Goal: Task Accomplishment & Management: Use online tool/utility

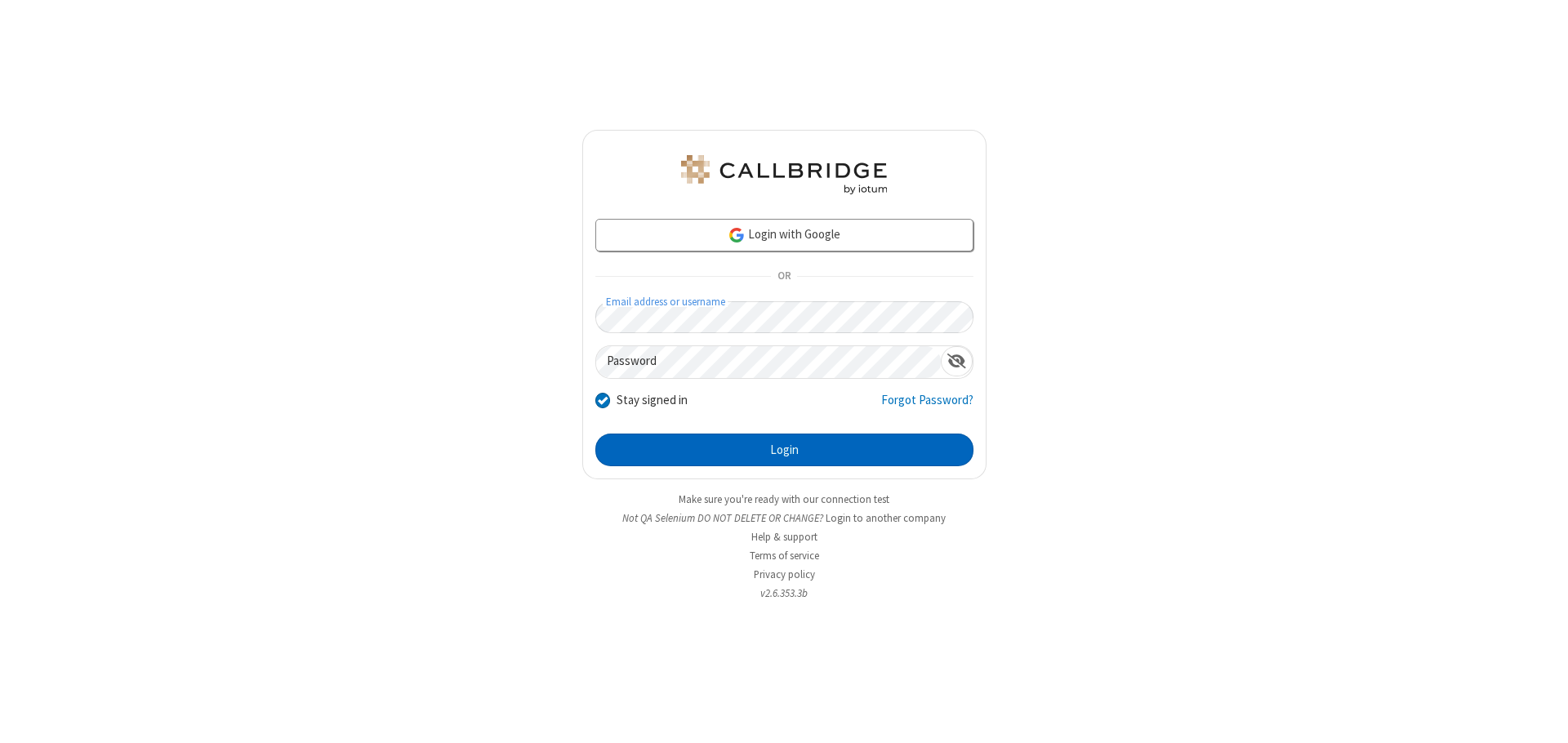
click at [784, 450] on button "Login" at bounding box center [784, 449] width 378 height 32
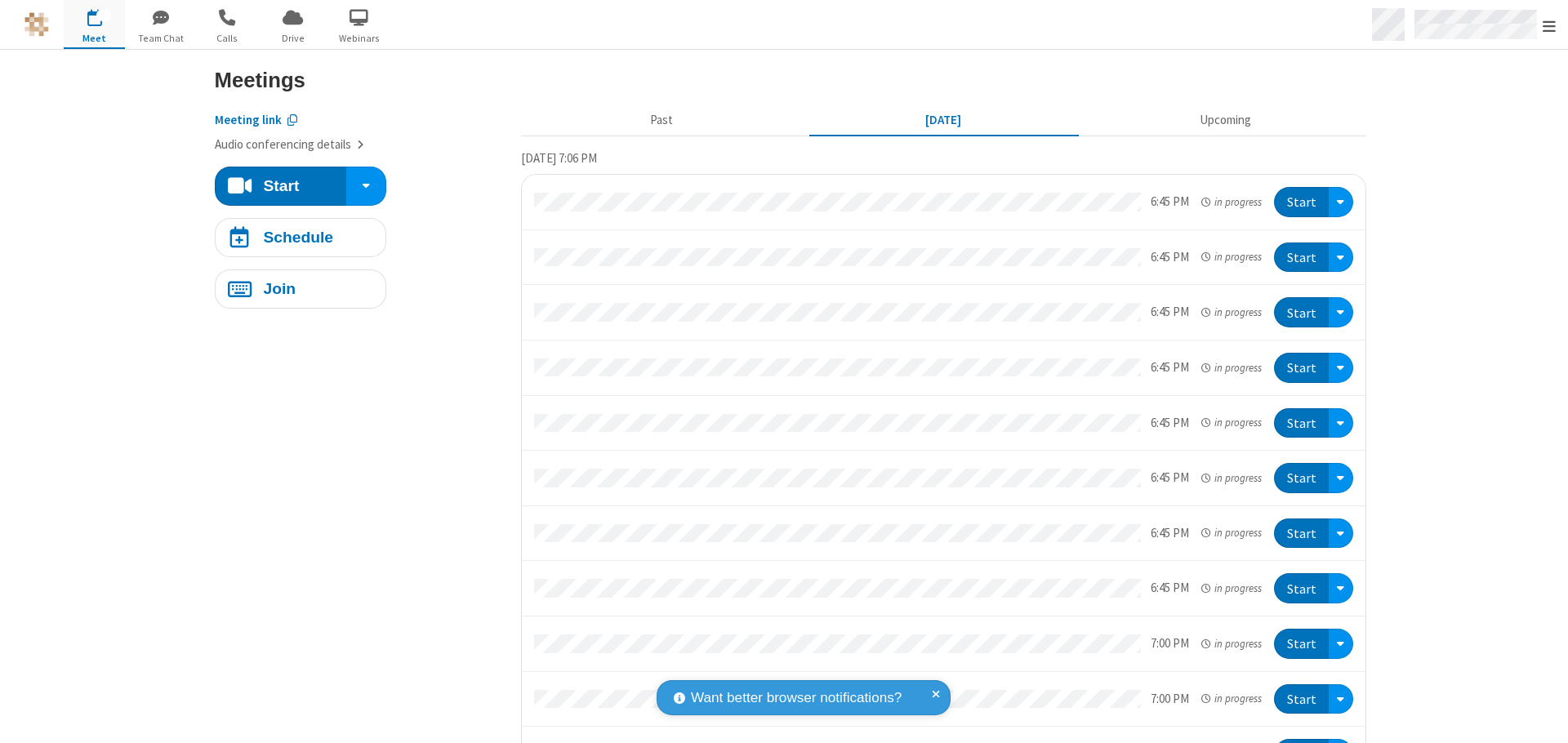
click at [1550, 25] on span "Open menu" at bounding box center [1549, 26] width 13 height 17
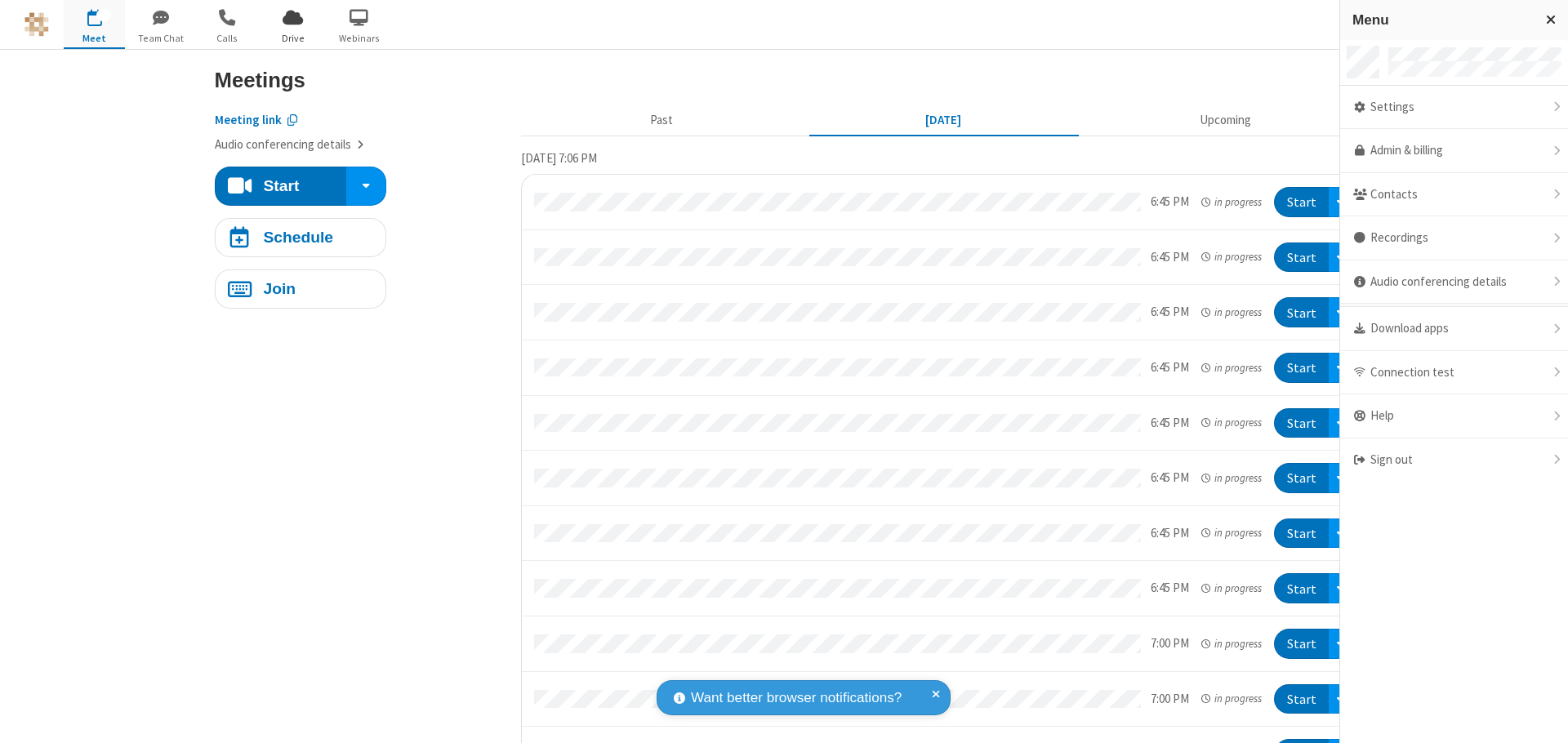
click at [293, 38] on span "Drive" at bounding box center [293, 38] width 61 height 15
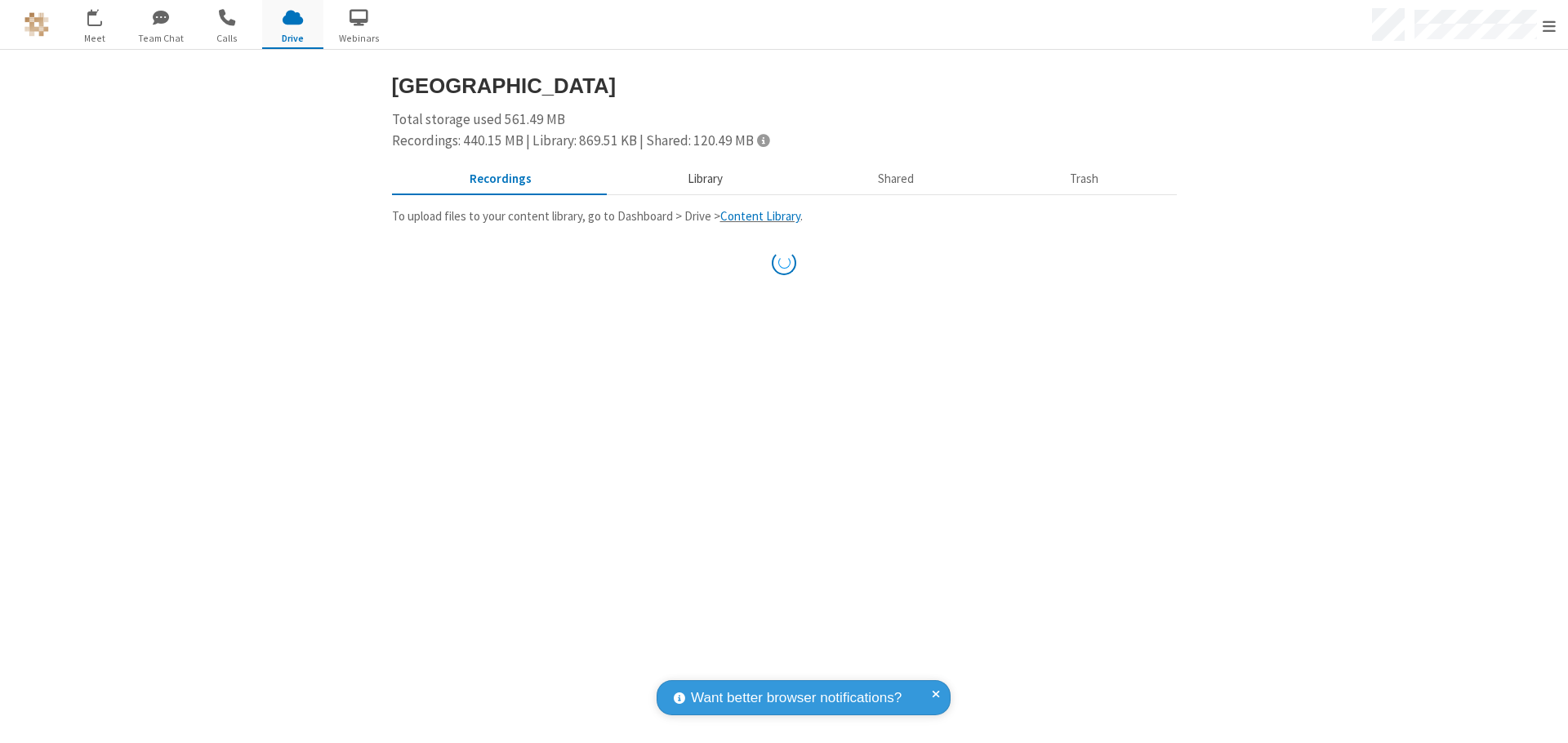
click at [702, 179] on button "Library" at bounding box center [704, 180] width 191 height 31
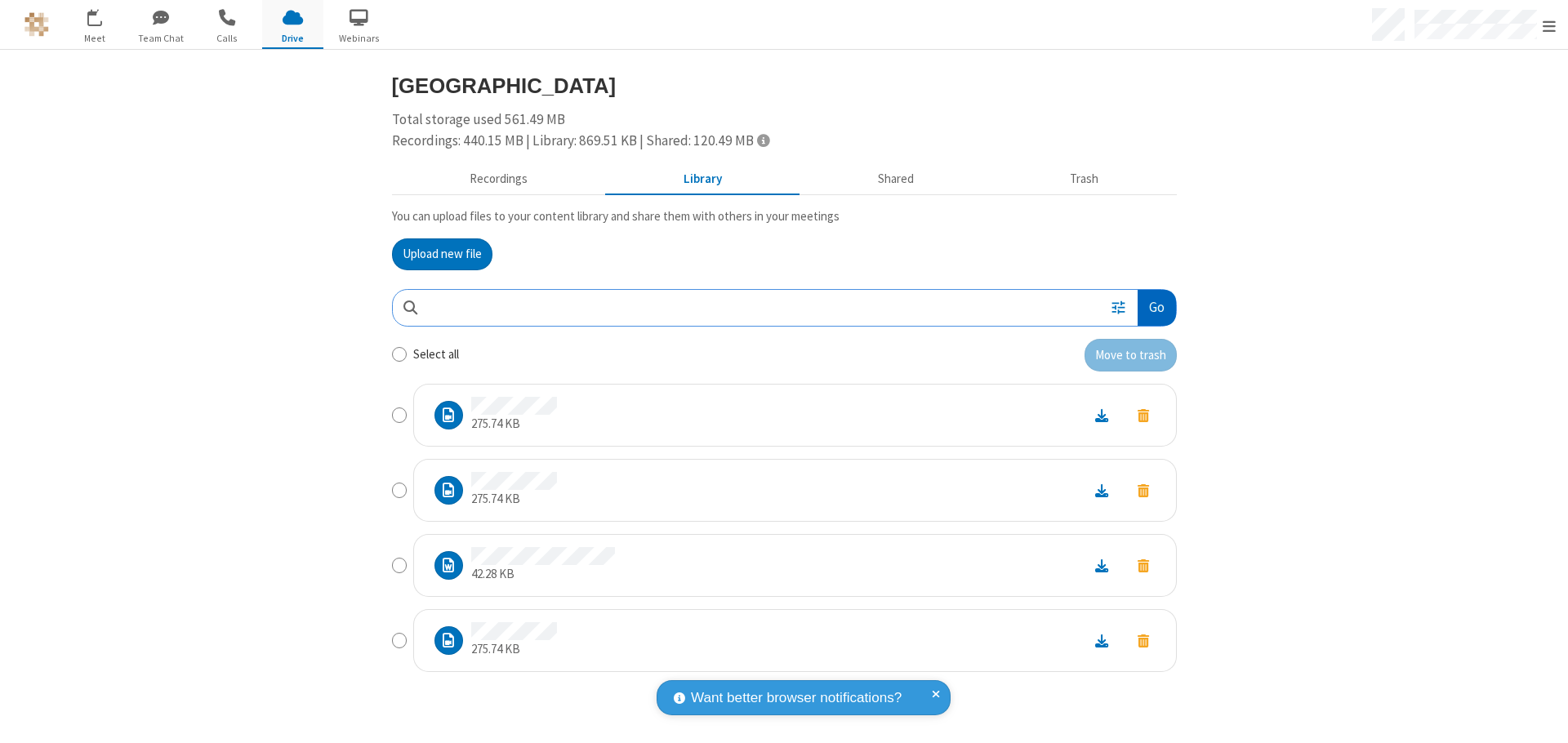
click at [1156, 307] on button "Go" at bounding box center [1156, 308] width 38 height 37
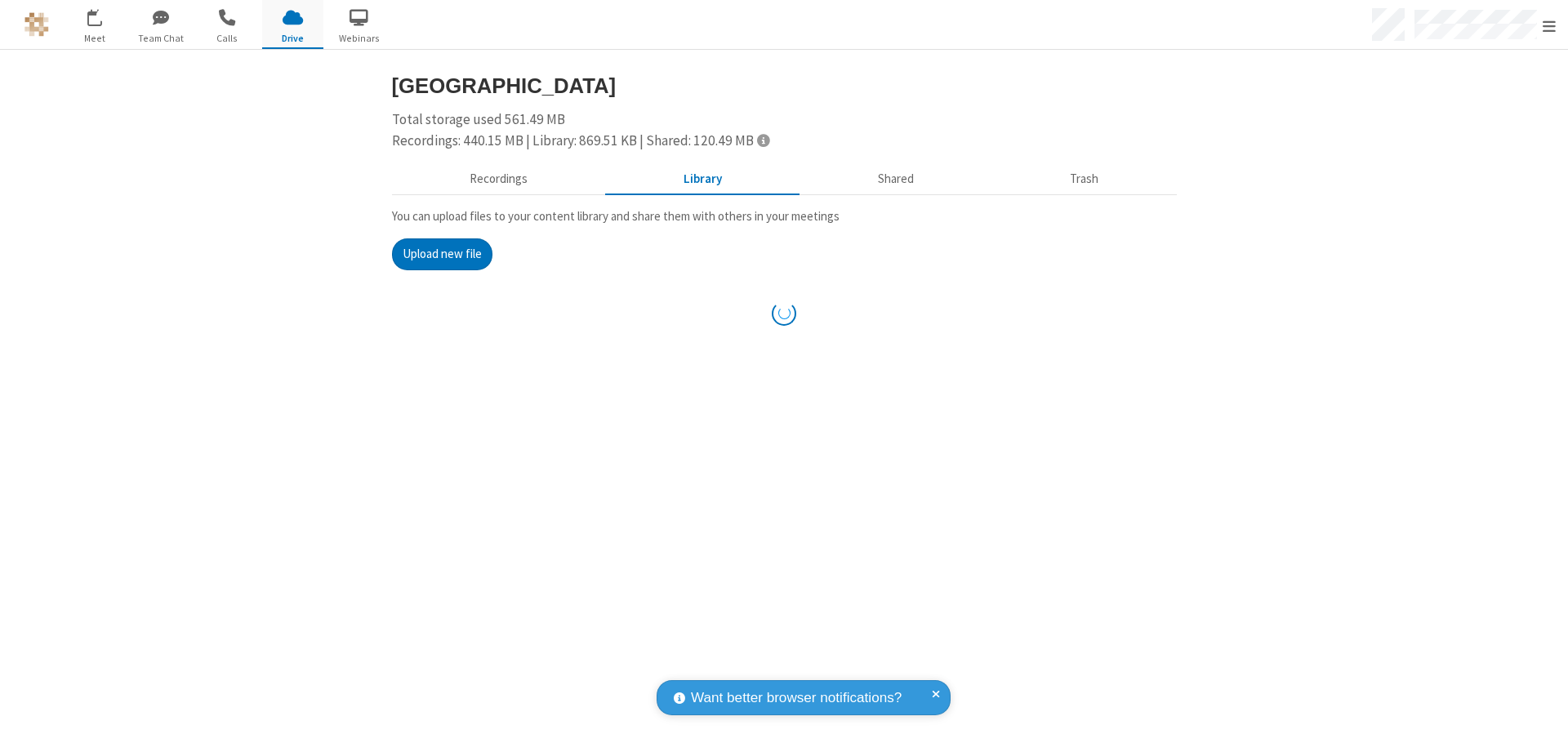
click at [442, 254] on button "Upload new file" at bounding box center [442, 254] width 100 height 32
